Goal: Information Seeking & Learning: Check status

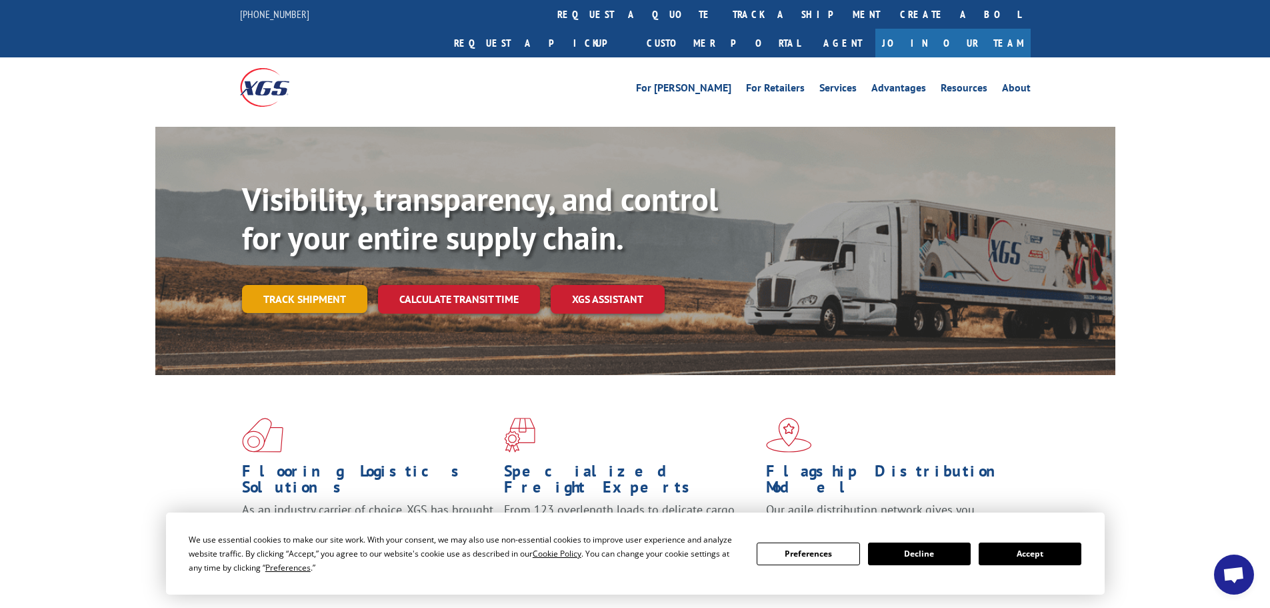
click at [302, 285] on link "Track shipment" at bounding box center [304, 299] width 125 height 28
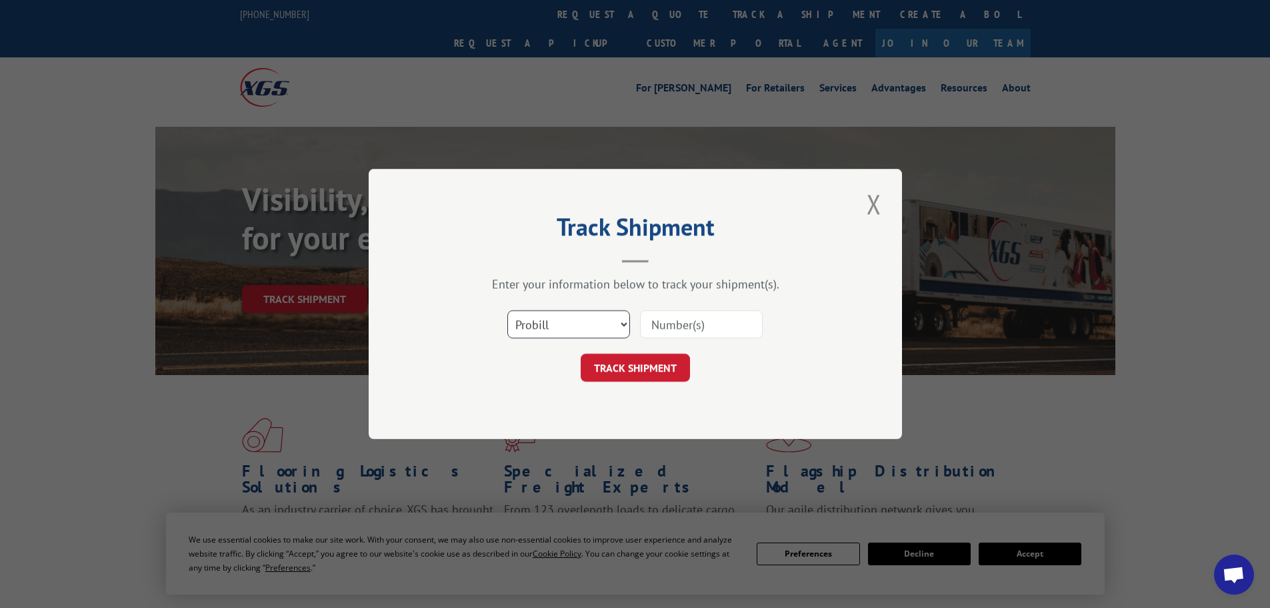
click at [602, 323] on select "Select category... Probill BOL PO" at bounding box center [569, 324] width 123 height 28
select select "bol"
click at [508, 310] on select "Select category... Probill BOL PO" at bounding box center [569, 324] width 123 height 28
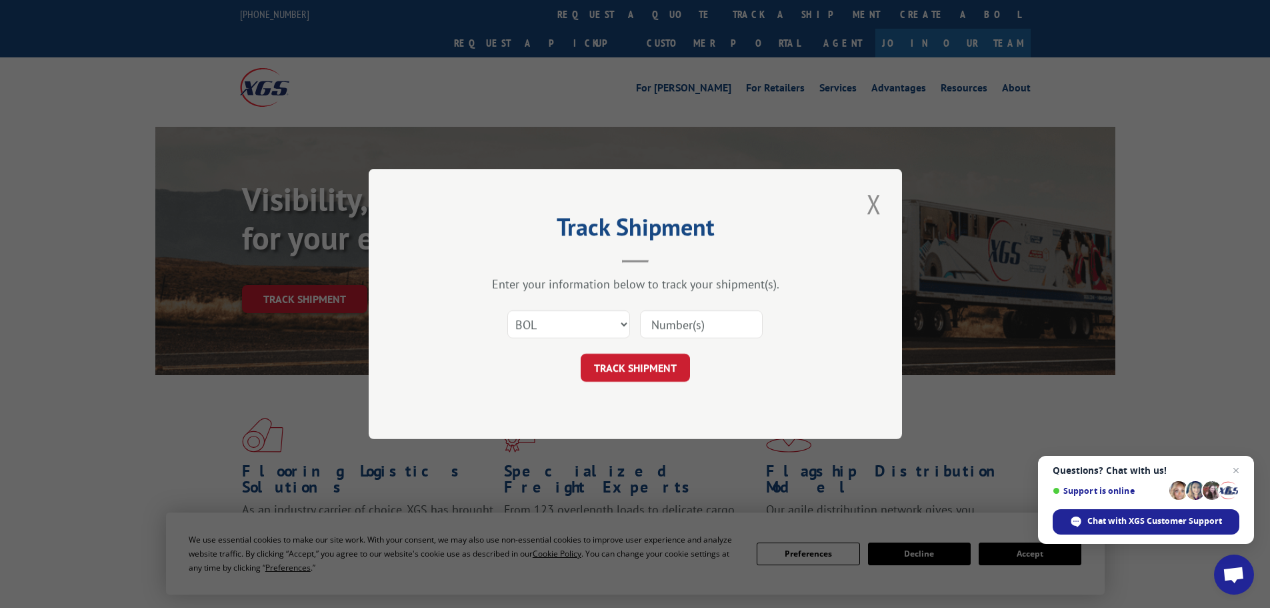
click at [671, 328] on input at bounding box center [701, 324] width 123 height 28
paste input "423181"
type input "423181"
click at [634, 368] on button "TRACK SHIPMENT" at bounding box center [635, 367] width 109 height 28
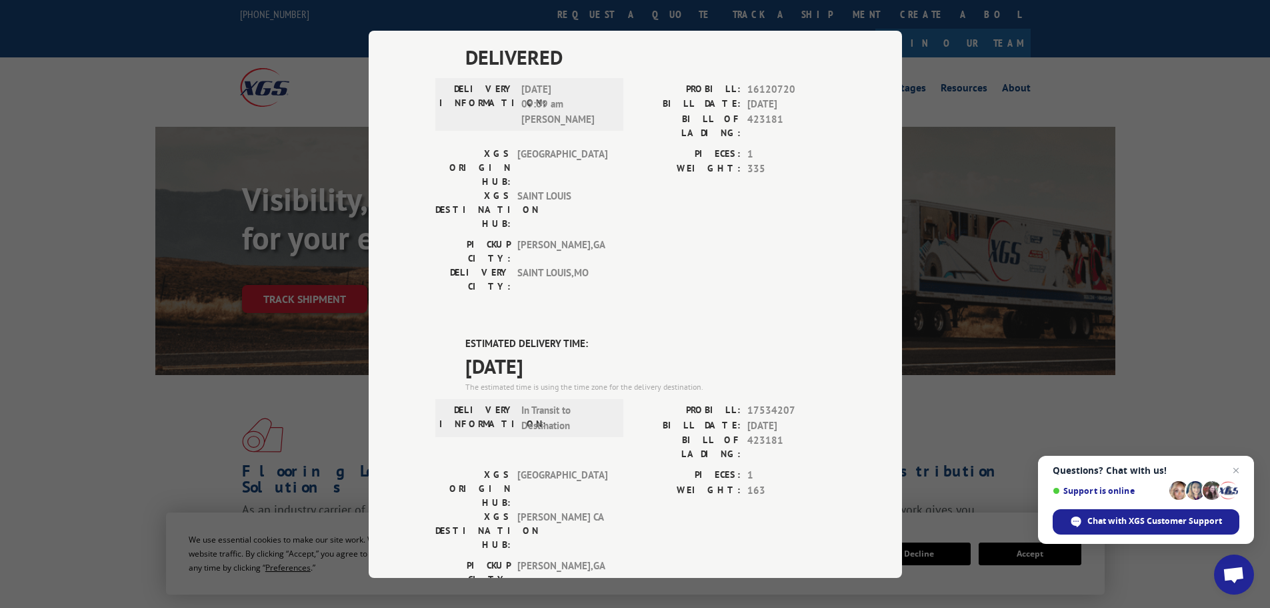
scroll to position [694, 0]
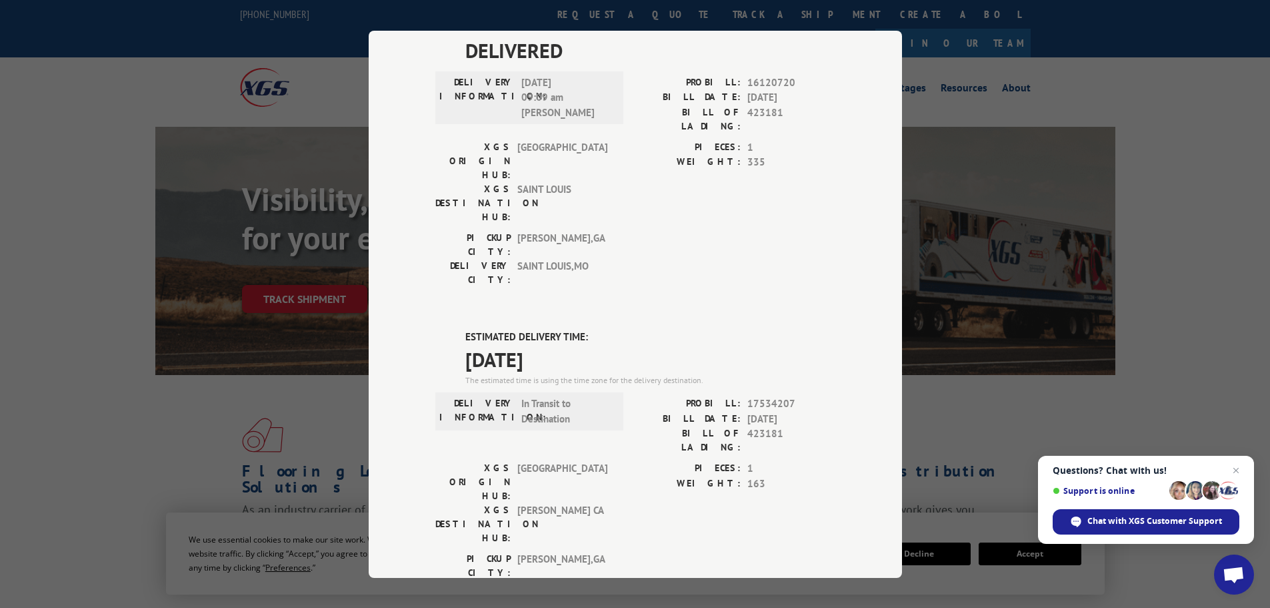
drag, startPoint x: 578, startPoint y: 130, endPoint x: 459, endPoint y: 101, distance: 122.8
click at [459, 329] on div "ESTIMATED DELIVERY TIME: [DATE] The estimated time is using the time zone for t…" at bounding box center [636, 569] width 400 height 480
copy div "ESTIMATED DELIVERY TIME: [DATE]"
